Goal: Task Accomplishment & Management: Complete application form

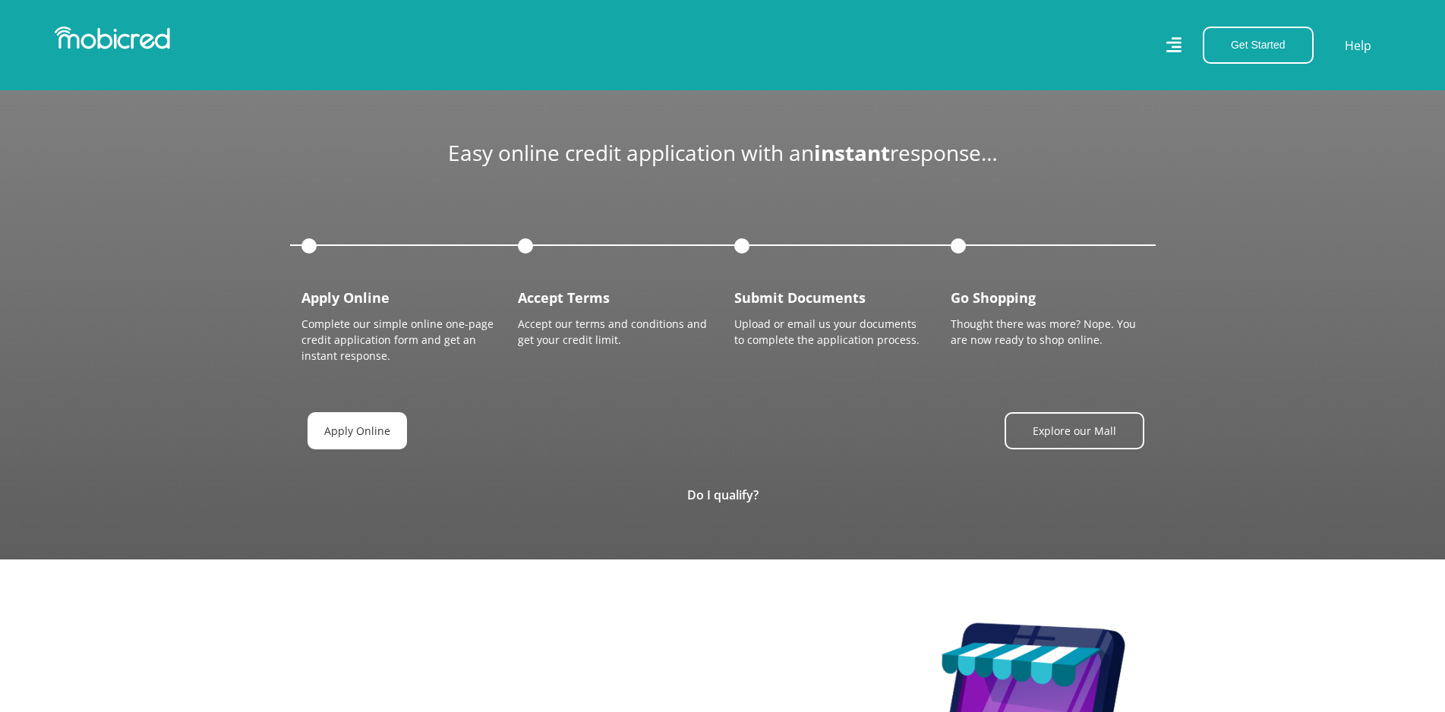
click at [361, 437] on link "Apply Online" at bounding box center [356, 430] width 99 height 37
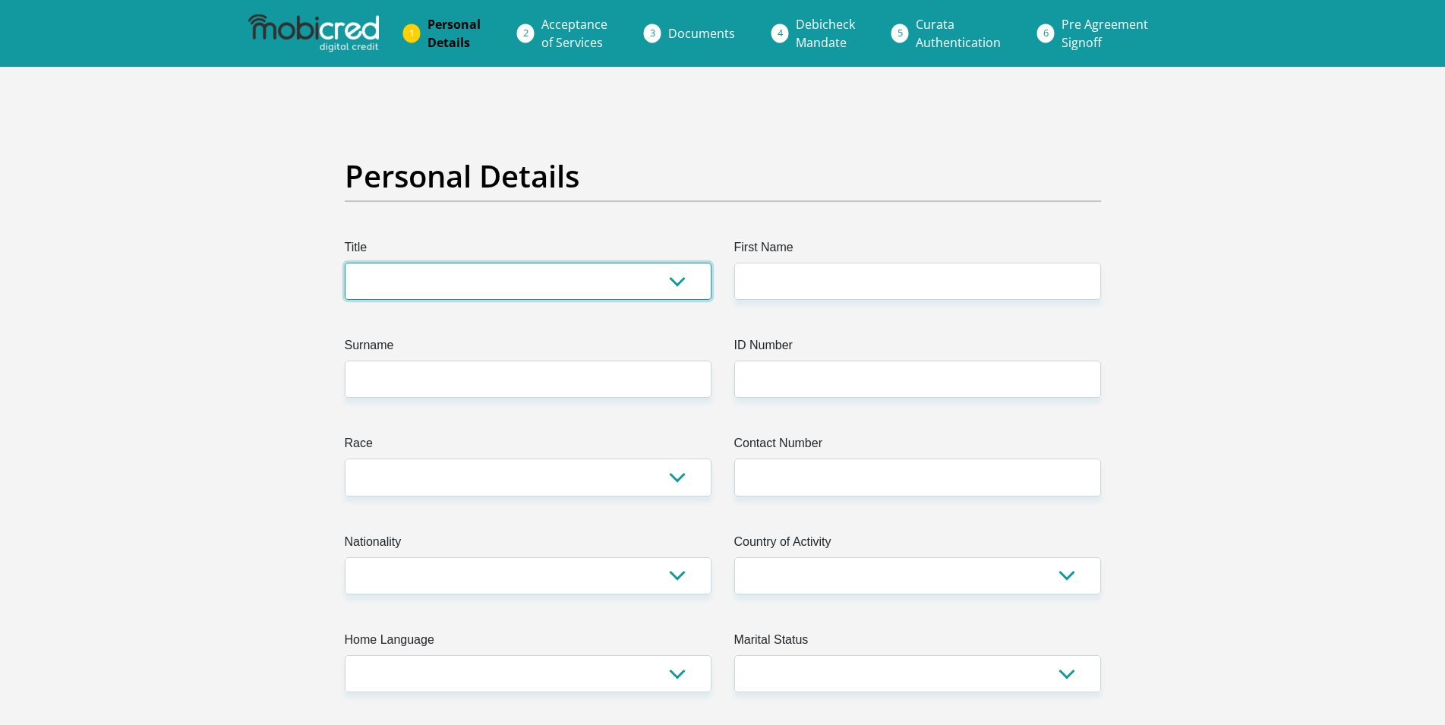
click at [345, 263] on select "Mr Ms Mrs Dr [PERSON_NAME]" at bounding box center [528, 281] width 367 height 37
select select "Ms"
click option "Ms" at bounding box center [0, 0] width 0 height 0
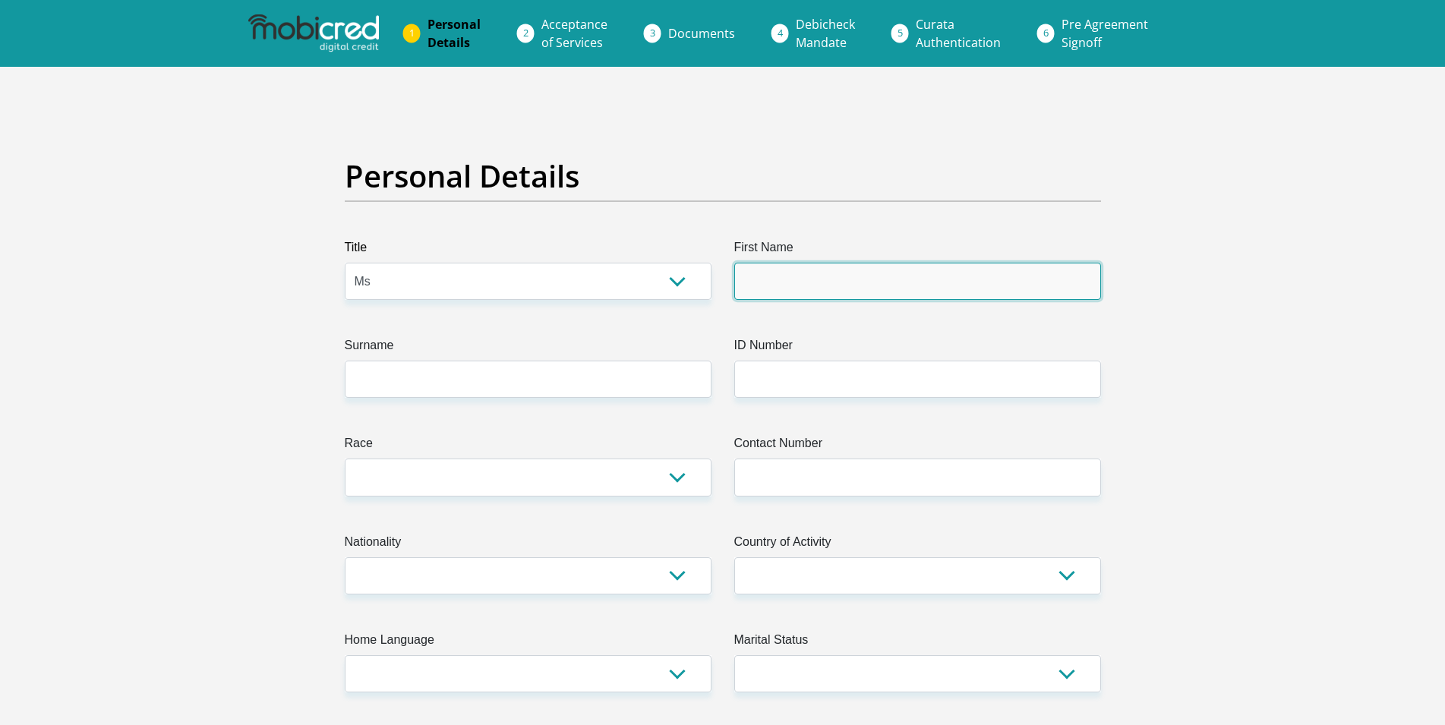
click at [787, 273] on input "First Name" at bounding box center [917, 281] width 367 height 37
click at [785, 279] on input "PhandoYvonne" at bounding box center [917, 281] width 367 height 37
type input "PhandoYvonne"
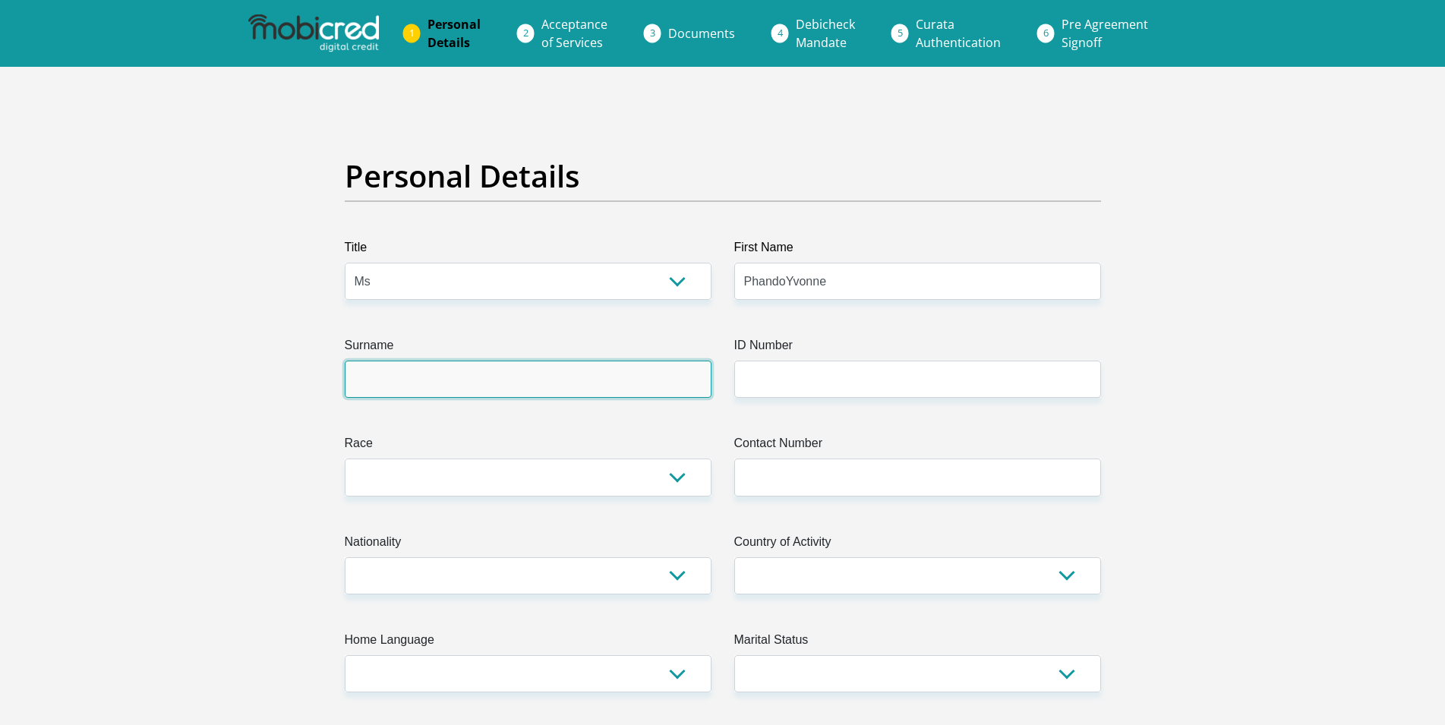
click at [408, 367] on input "Surname" at bounding box center [528, 379] width 367 height 37
type input "Thobakgale"
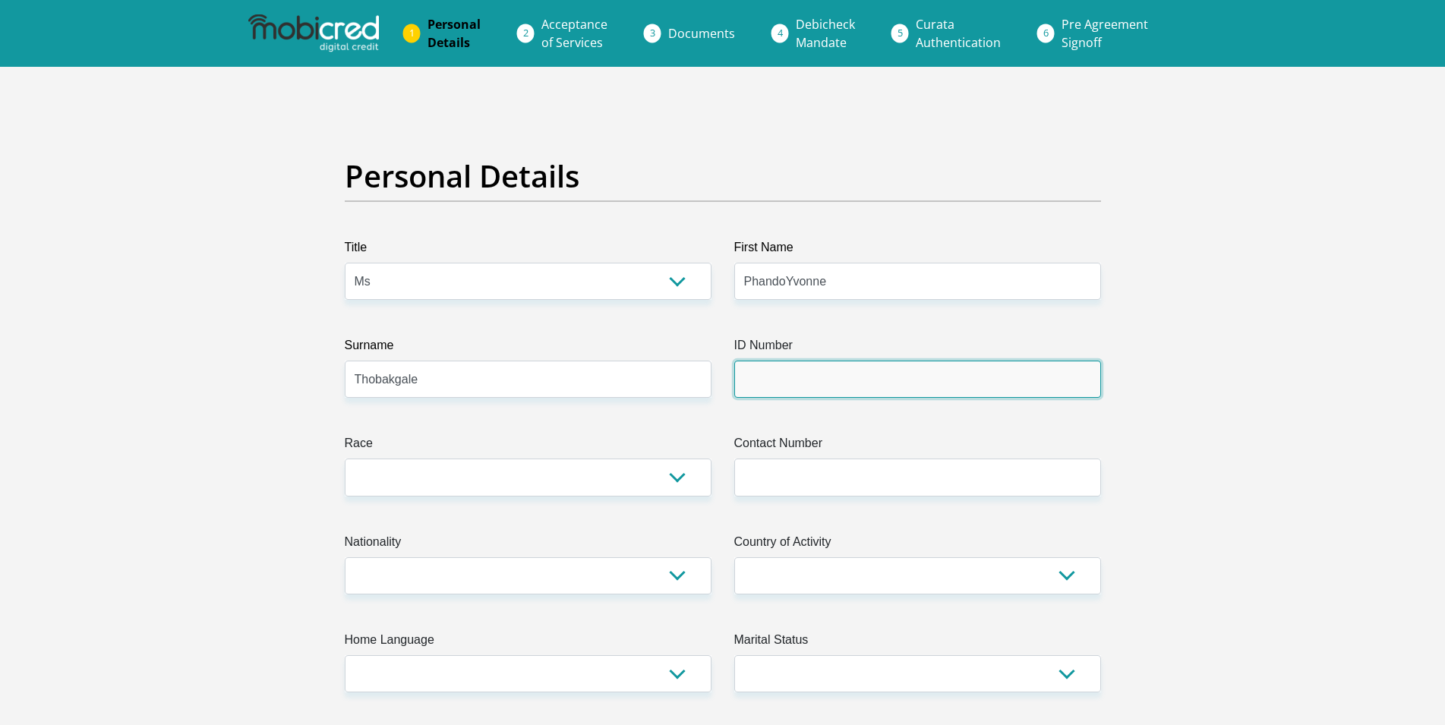
click at [763, 382] on input "ID Number" at bounding box center [917, 379] width 367 height 37
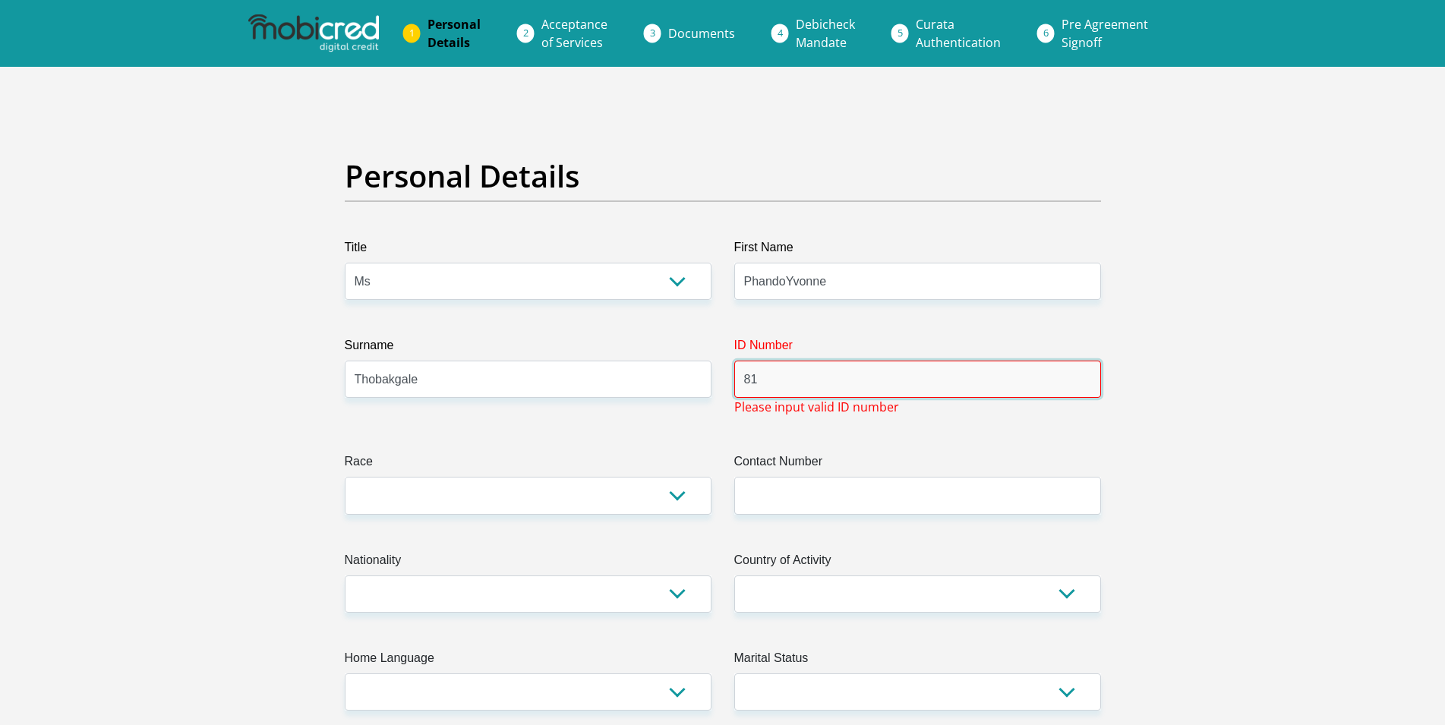
type input "8"
drag, startPoint x: 859, startPoint y: 376, endPoint x: 690, endPoint y: 377, distance: 169.3
click at [734, 377] on input "8101240426088" at bounding box center [917, 379] width 367 height 37
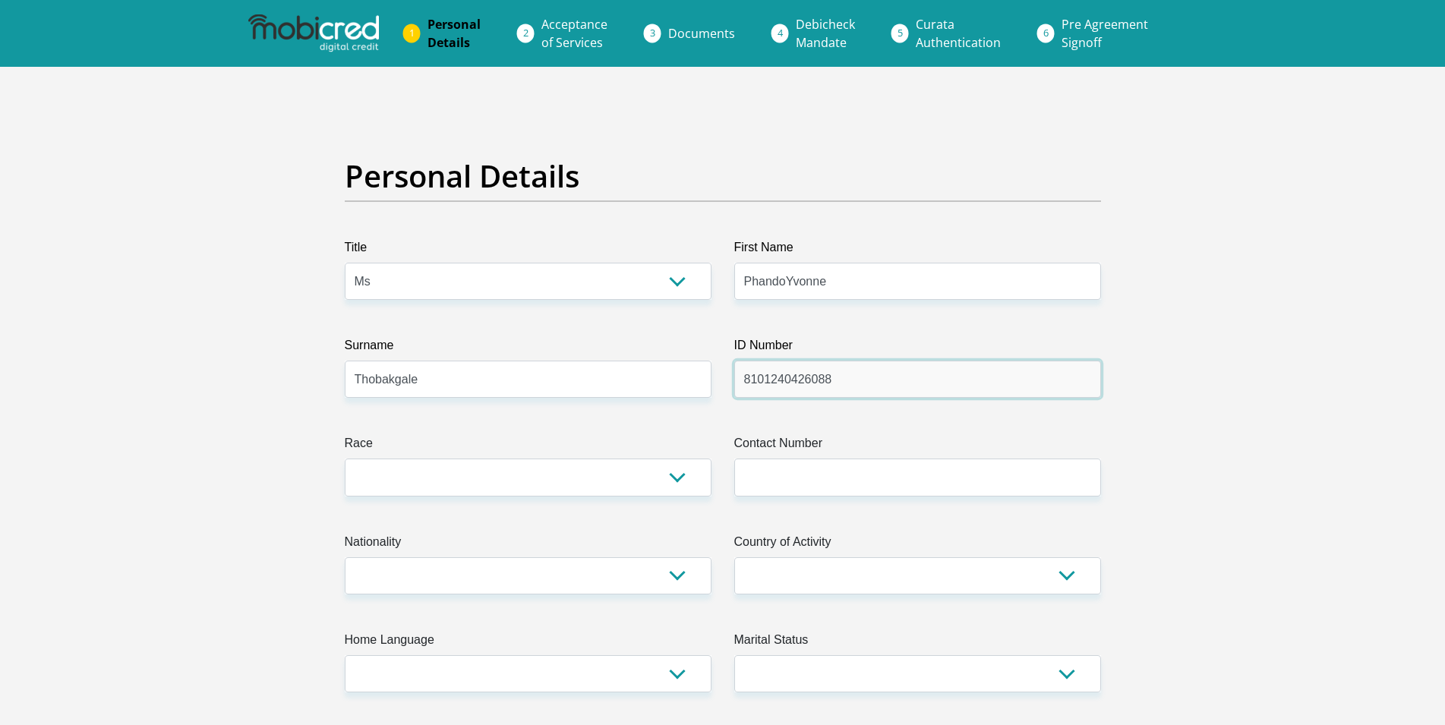
type input "8101240426088"
click at [345, 459] on select "Black Coloured Indian White Other" at bounding box center [528, 477] width 367 height 37
select select "1"
click option "Black" at bounding box center [0, 0] width 0 height 0
click at [828, 465] on input "Contact Number" at bounding box center [917, 477] width 367 height 37
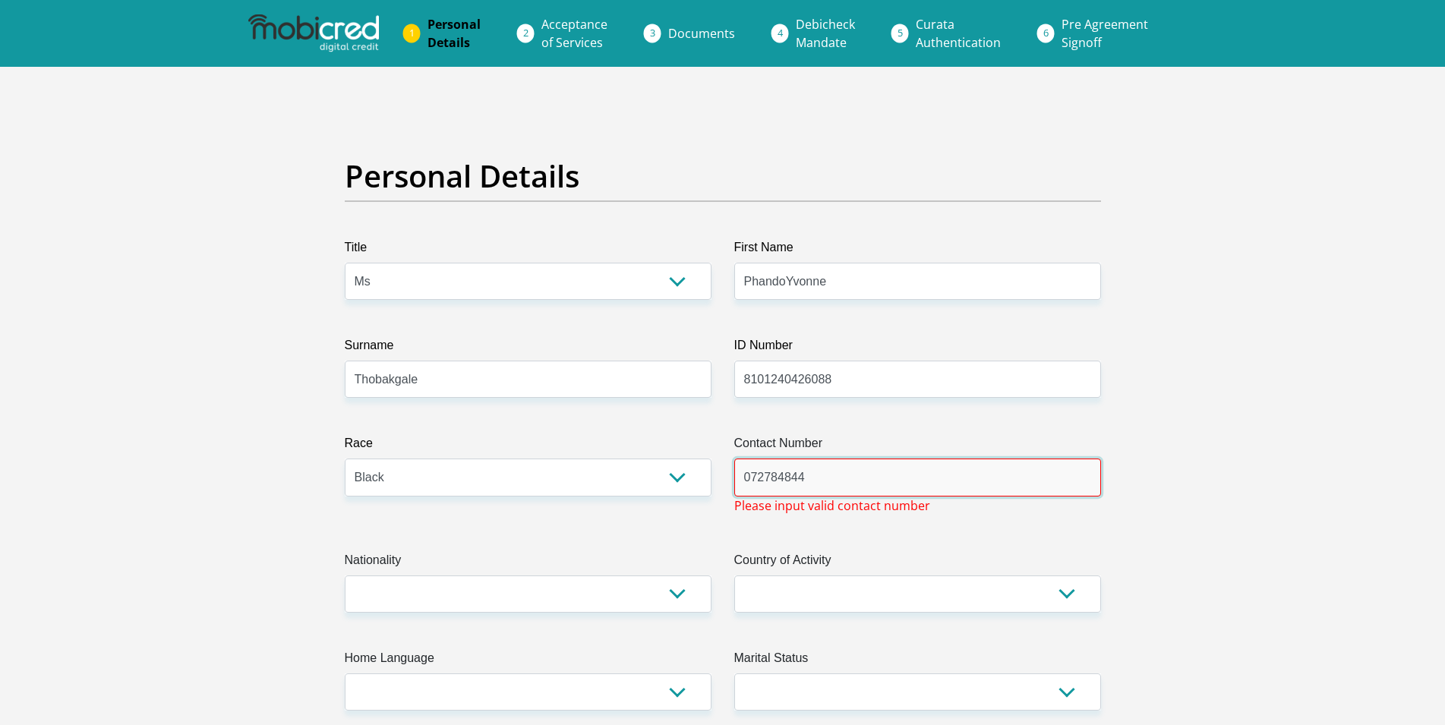
scroll to position [310, 0]
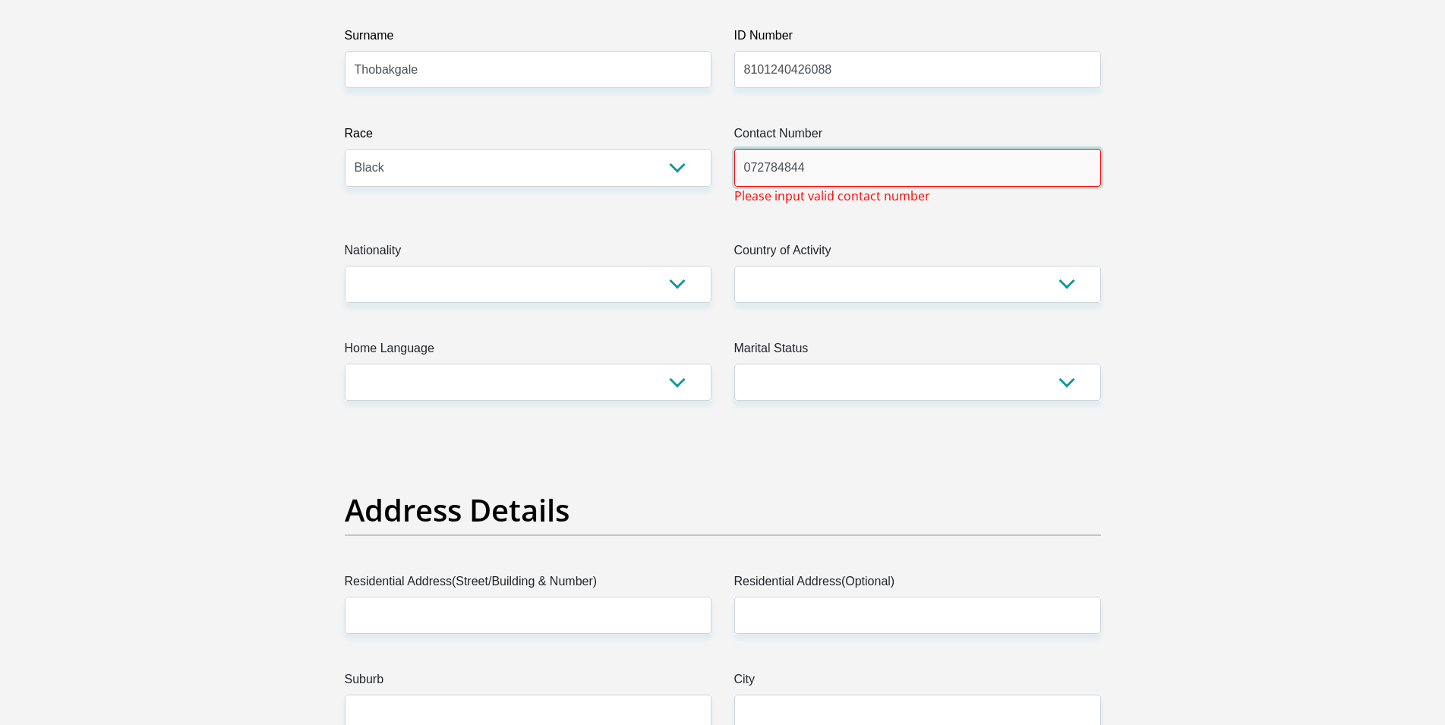
click at [781, 164] on input "072784844" at bounding box center [917, 167] width 367 height 37
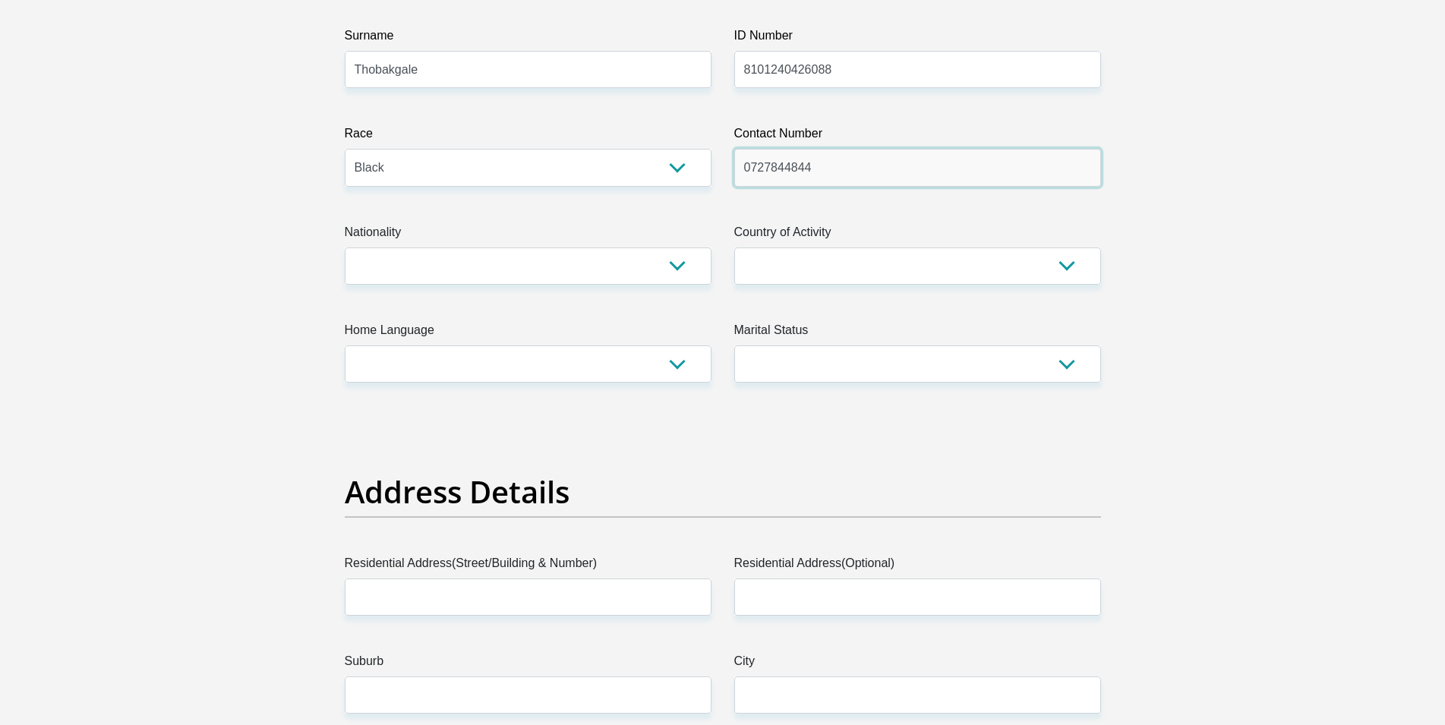
type input "0727844844"
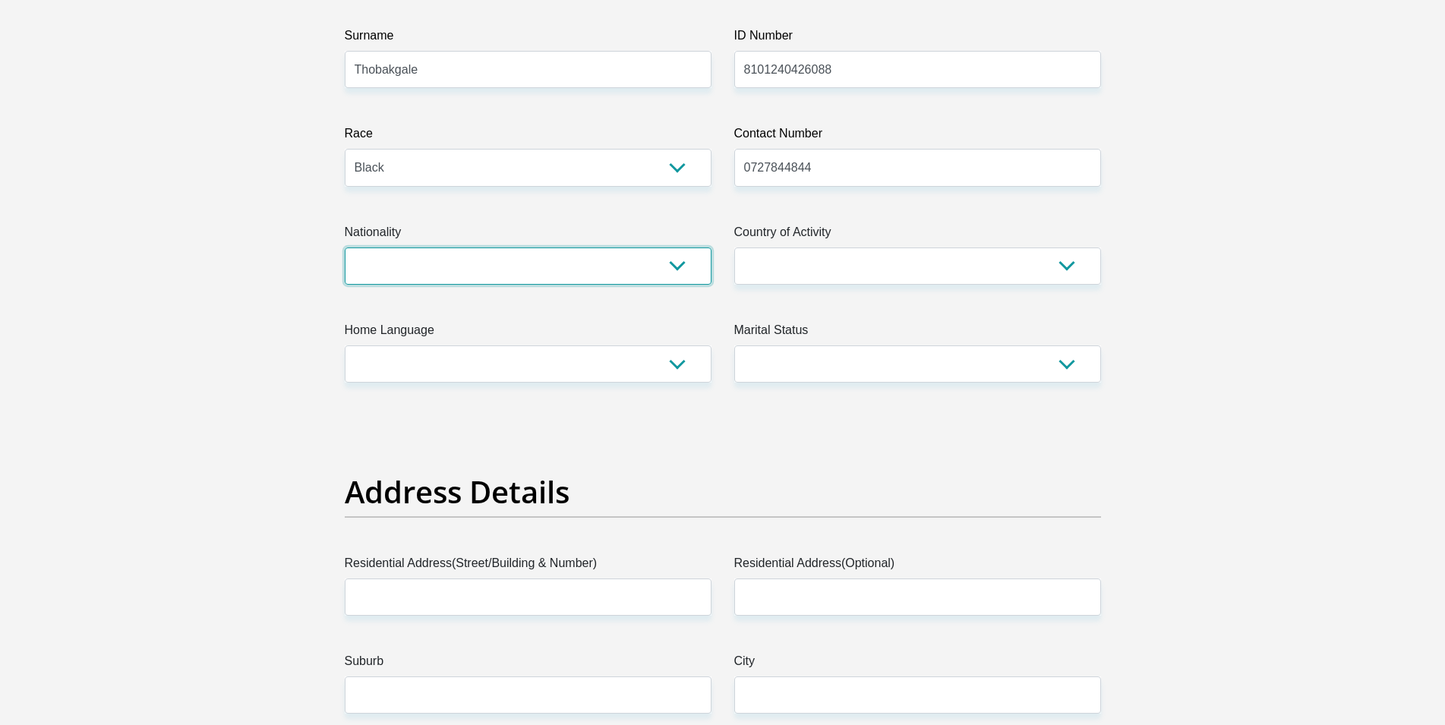
click at [345, 247] on select "[GEOGRAPHIC_DATA] [GEOGRAPHIC_DATA] [GEOGRAPHIC_DATA] [GEOGRAPHIC_DATA] [GEOGRA…" at bounding box center [528, 265] width 367 height 37
select select "ZAF"
click option "[GEOGRAPHIC_DATA]" at bounding box center [0, 0] width 0 height 0
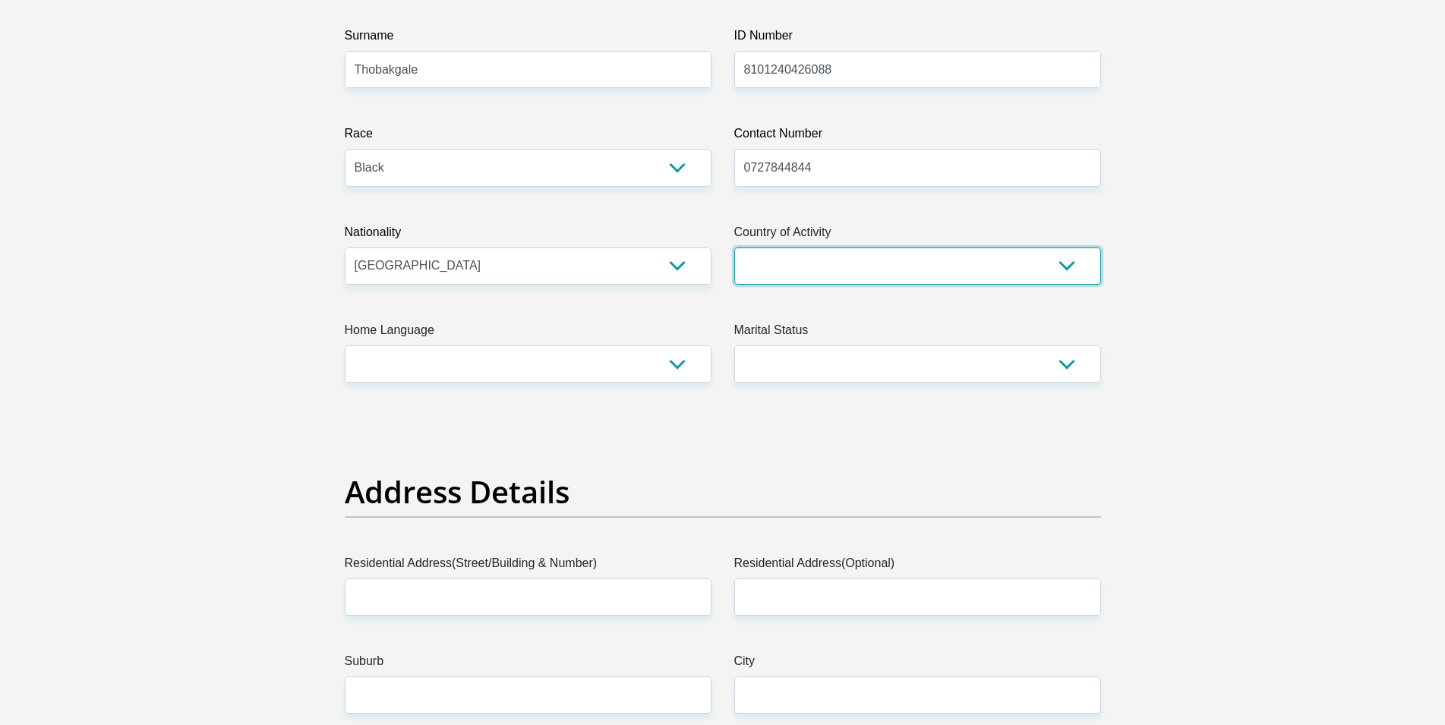
click at [734, 247] on select "[GEOGRAPHIC_DATA] [GEOGRAPHIC_DATA] [GEOGRAPHIC_DATA] [GEOGRAPHIC_DATA] [GEOGRA…" at bounding box center [917, 265] width 367 height 37
select select "ZAF"
click option "[GEOGRAPHIC_DATA]" at bounding box center [0, 0] width 0 height 0
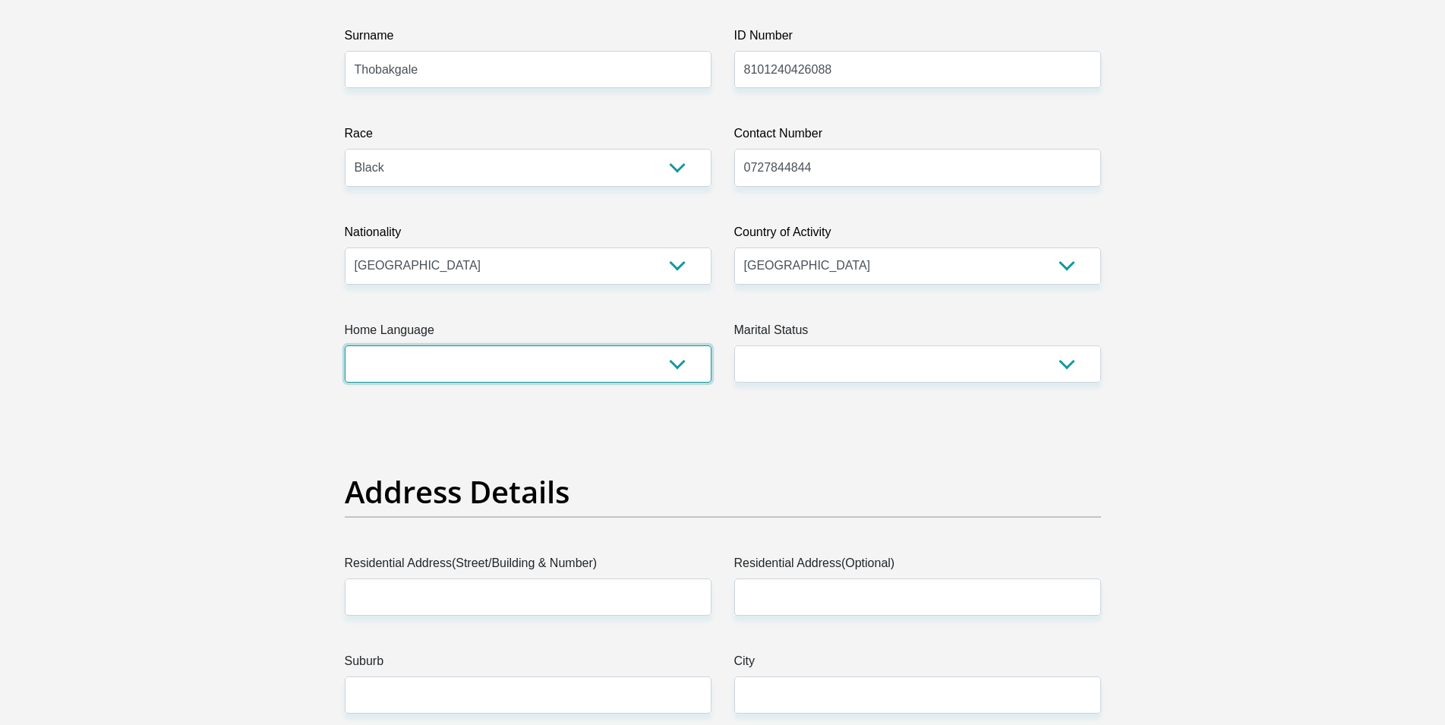
click at [345, 345] on select "Afrikaans English Sepedi South Ndebele Southern Sotho Swati Tsonga Tswana Venda…" at bounding box center [528, 363] width 367 height 37
select select "nso"
click option "Sepedi" at bounding box center [0, 0] width 0 height 0
click at [734, 345] on select "Married ANC Single Divorced Widowed Married COP or Customary Law" at bounding box center [917, 363] width 367 height 37
select select "2"
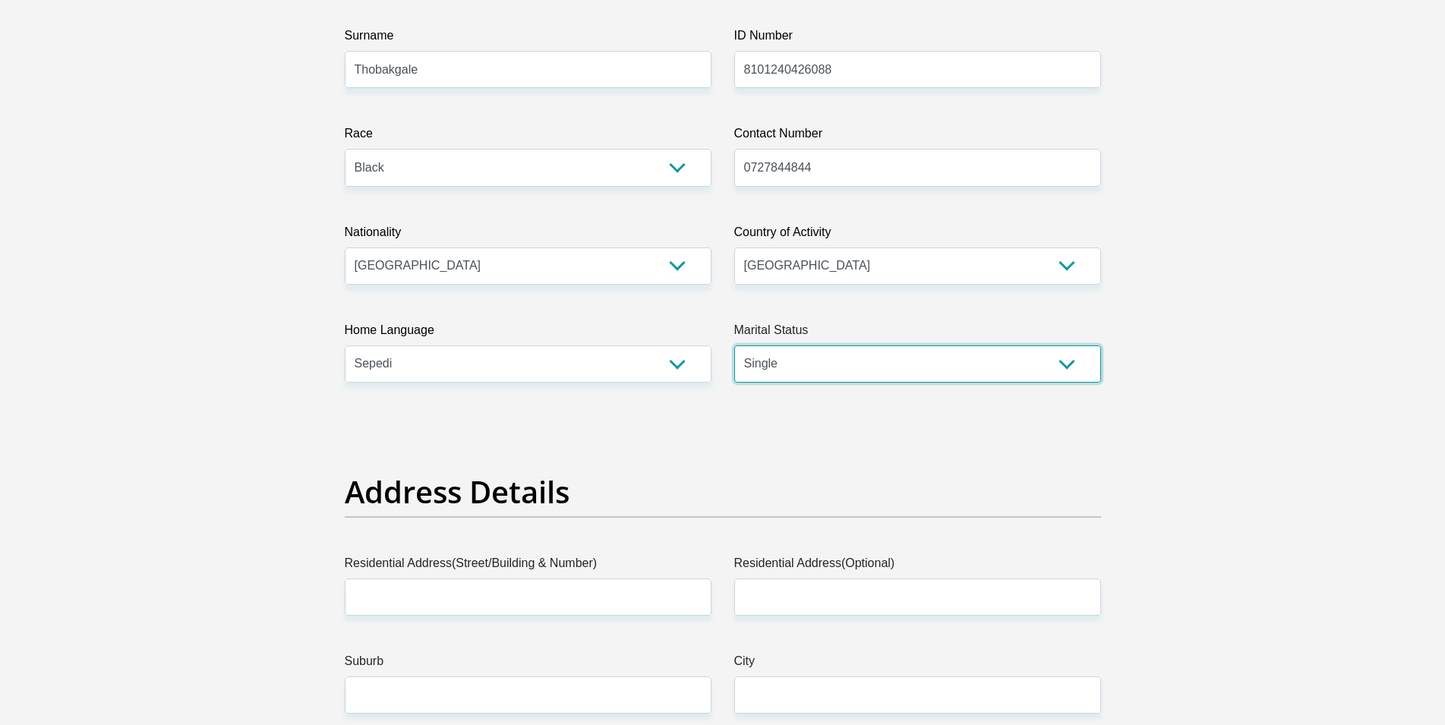
click option "Single" at bounding box center [0, 0] width 0 height 0
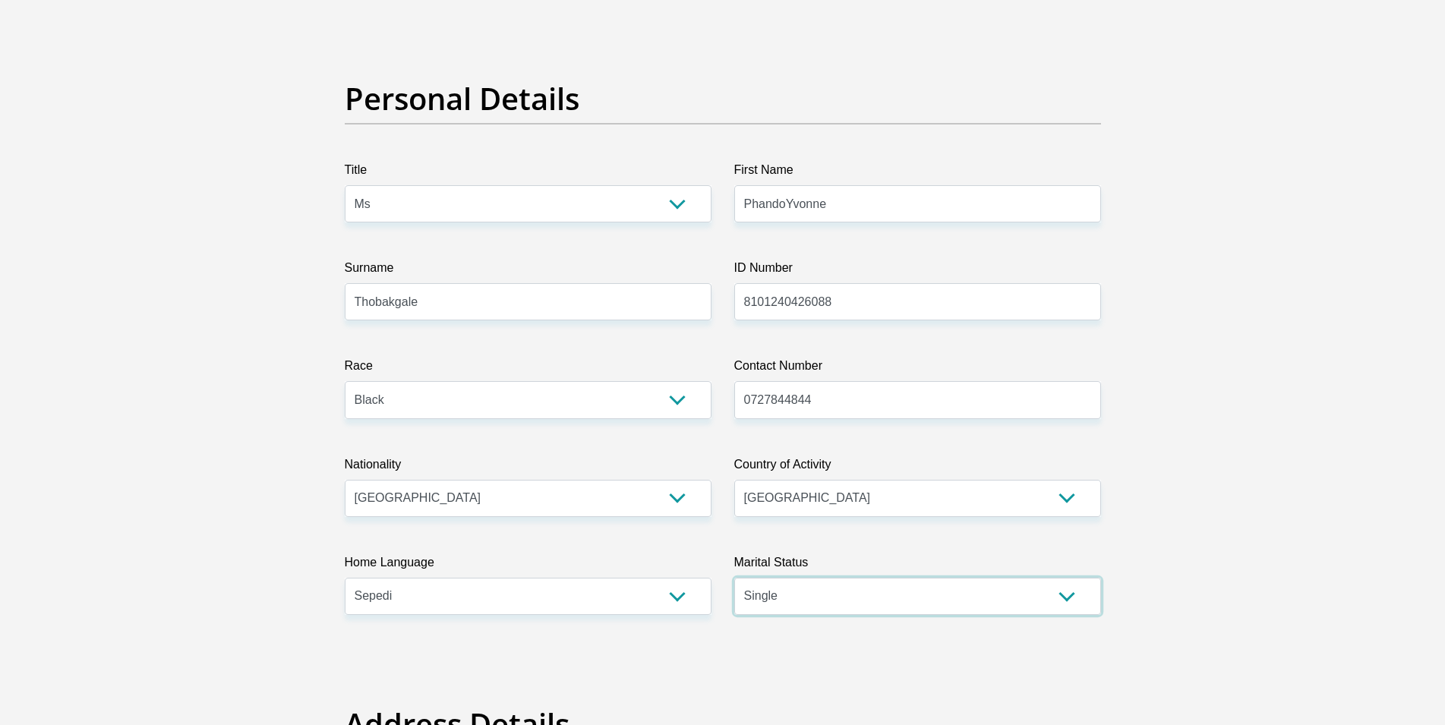
scroll to position [0, 0]
